Goal: Find specific page/section: Find specific page/section

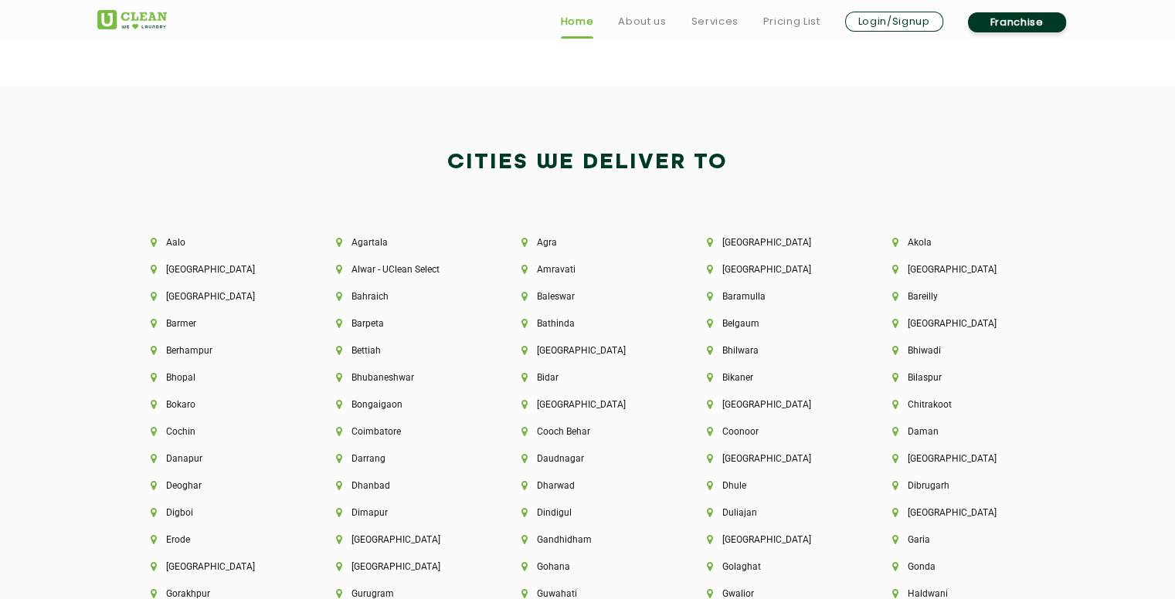
scroll to position [3244, 0]
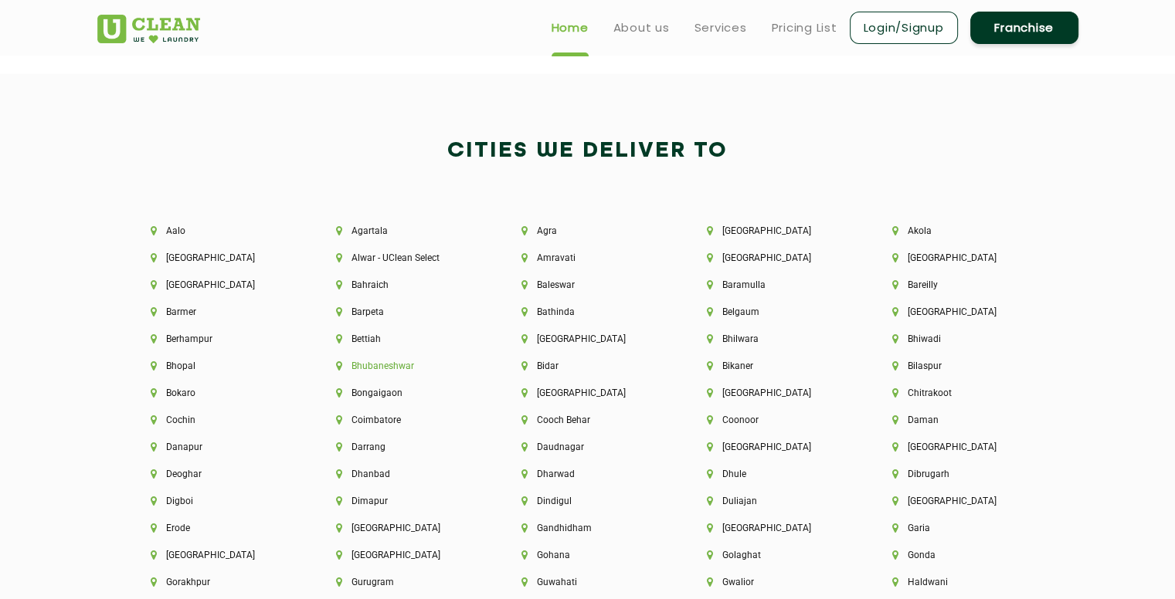
click at [366, 369] on li "Bhubaneshwar" at bounding box center [402, 366] width 133 height 11
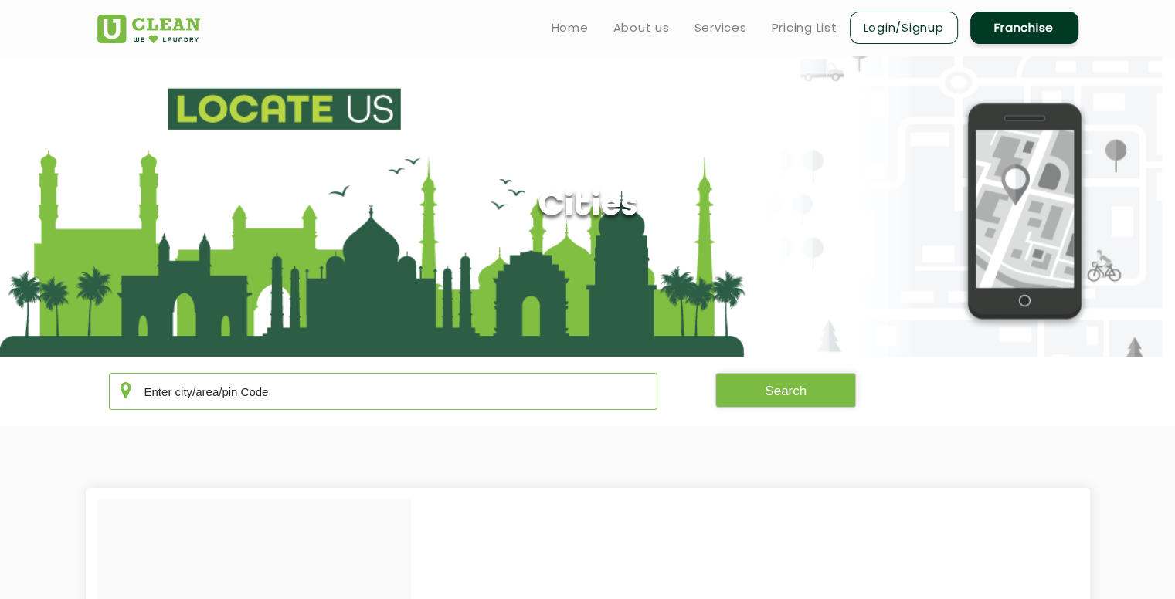
click at [331, 393] on input "text" at bounding box center [383, 391] width 549 height 37
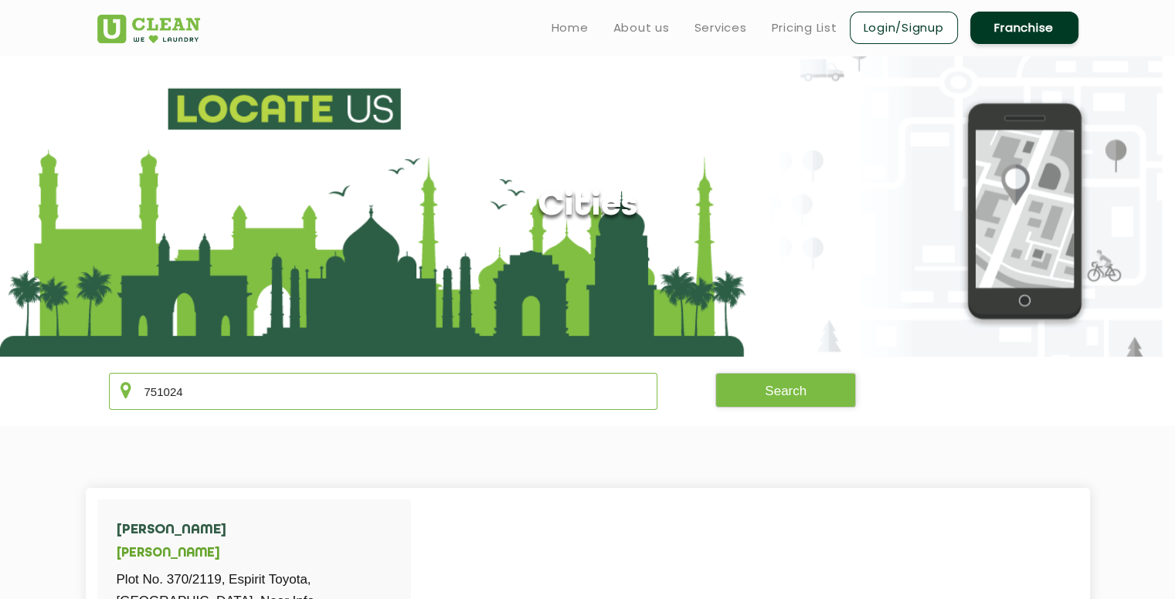
type input "751024"
click at [797, 400] on button "Search" at bounding box center [785, 390] width 141 height 35
click at [769, 393] on button "Search" at bounding box center [785, 390] width 141 height 35
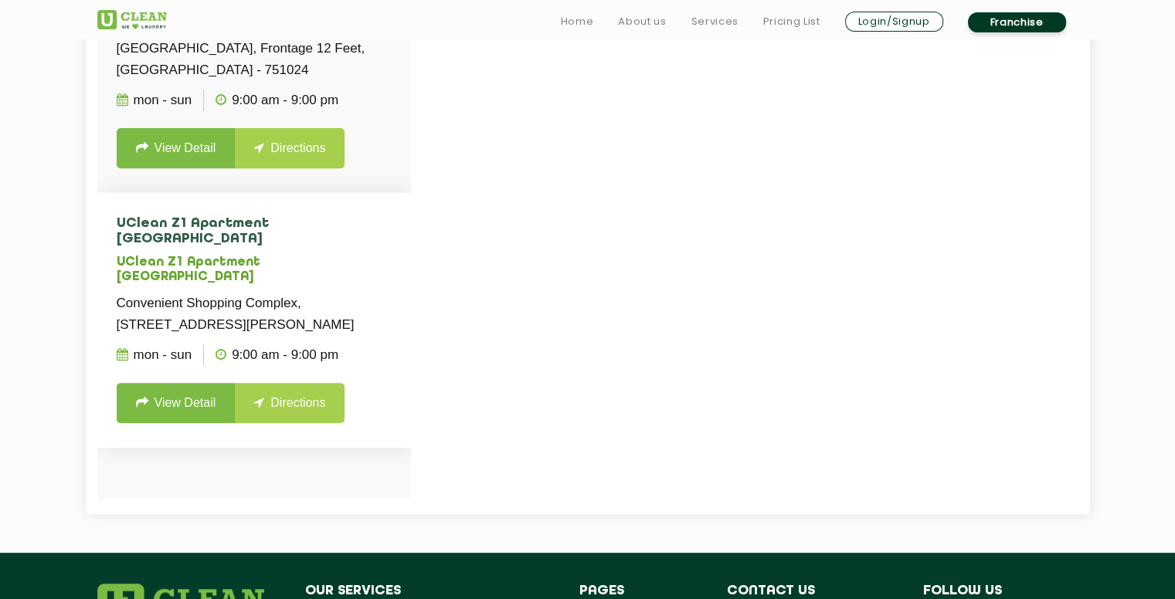
scroll to position [618, 0]
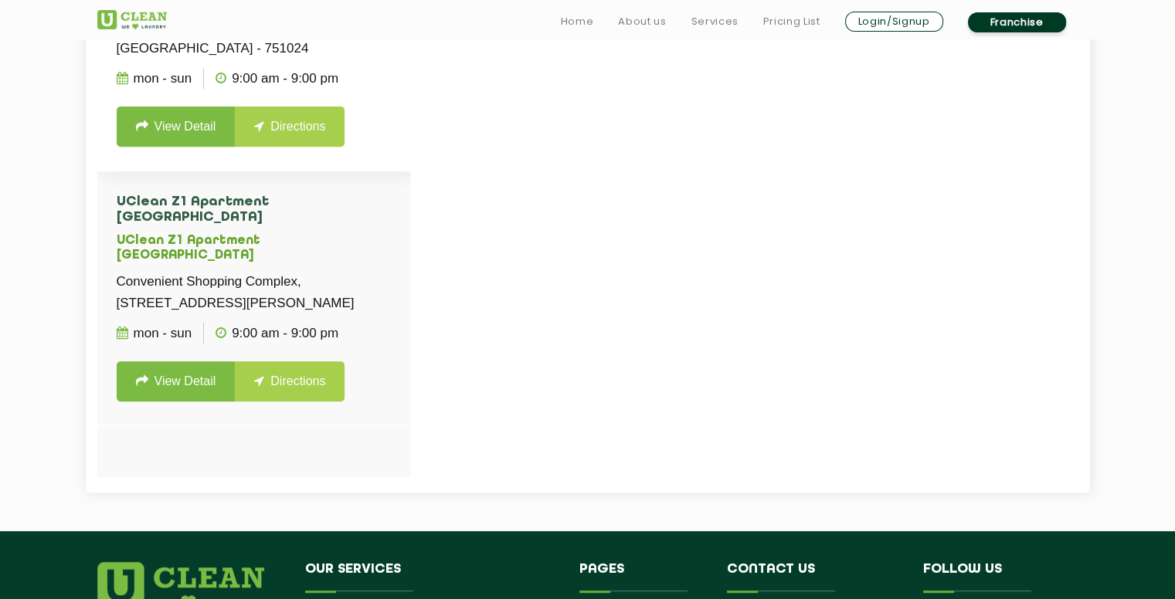
click at [178, 107] on link "View Detail" at bounding box center [176, 127] width 119 height 40
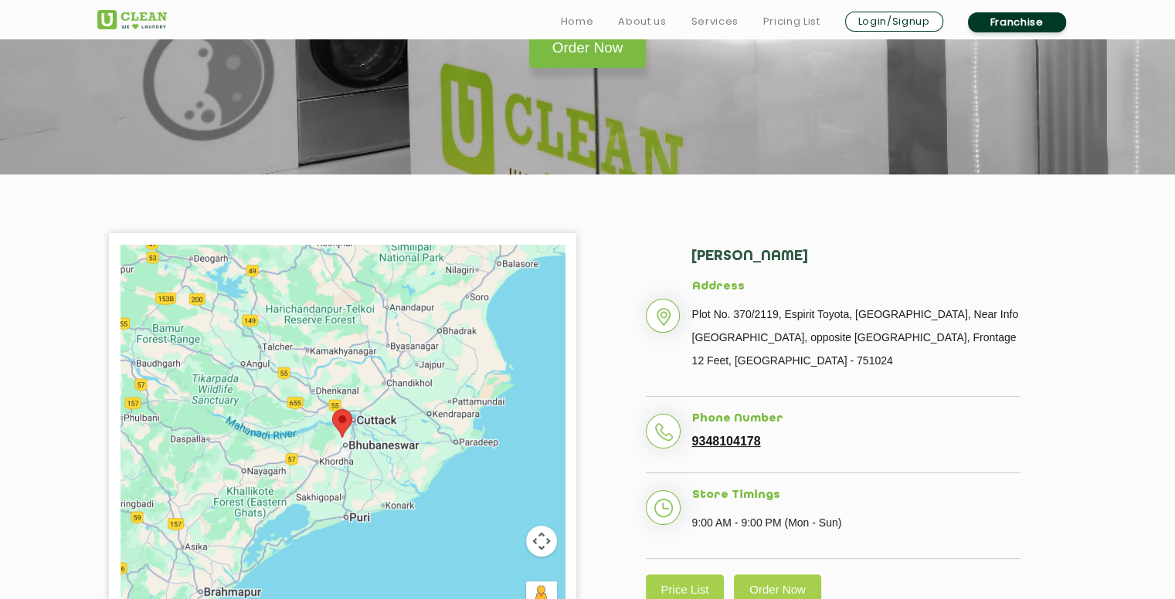
scroll to position [232, 0]
